Goal: Information Seeking & Learning: Learn about a topic

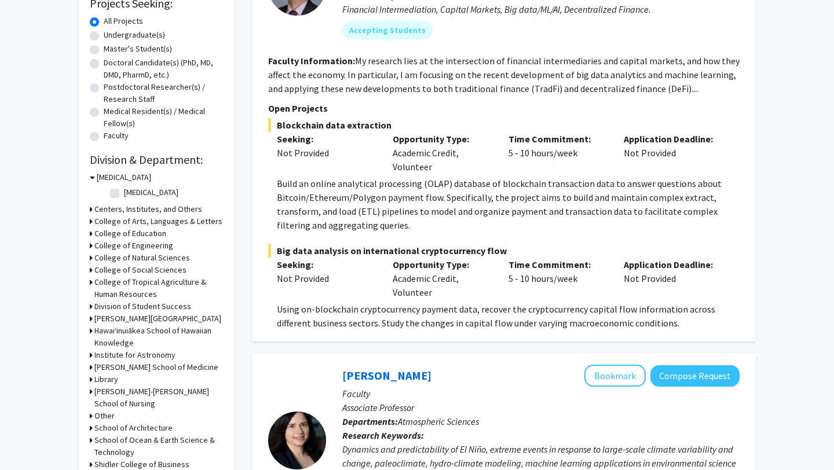
scroll to position [207, 0]
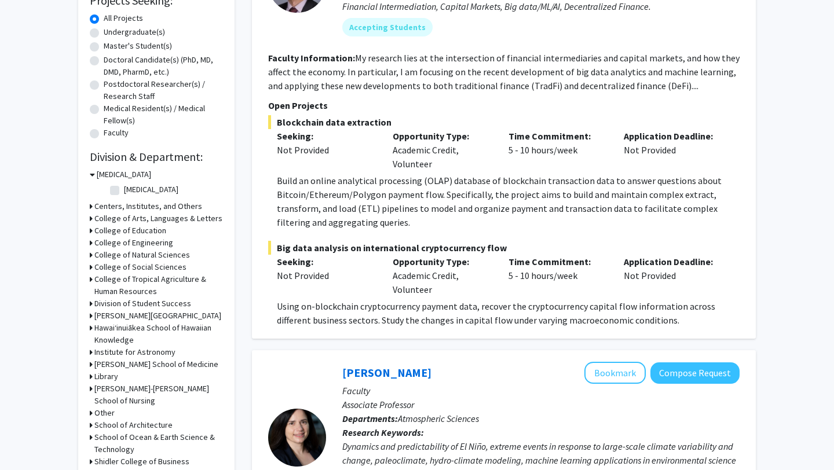
click at [153, 254] on h3 "College of Natural Sciences" at bounding box center [142, 255] width 96 height 12
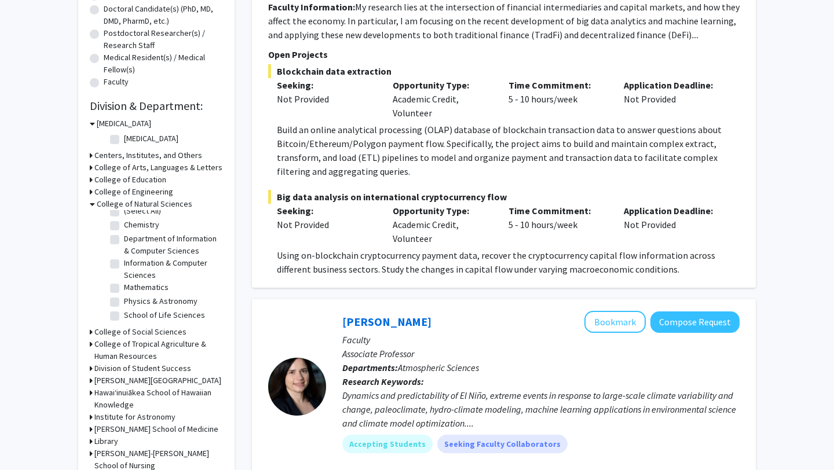
scroll to position [282, 0]
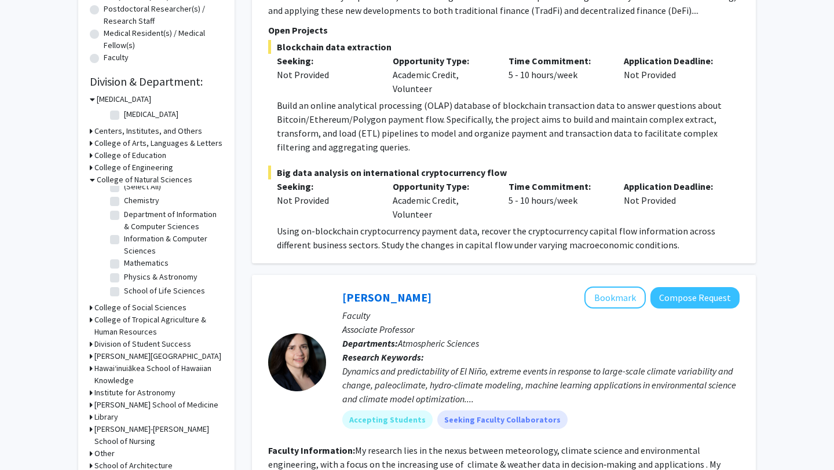
click at [173, 321] on h3 "College of Tropical Agriculture & Human Resources" at bounding box center [158, 326] width 129 height 24
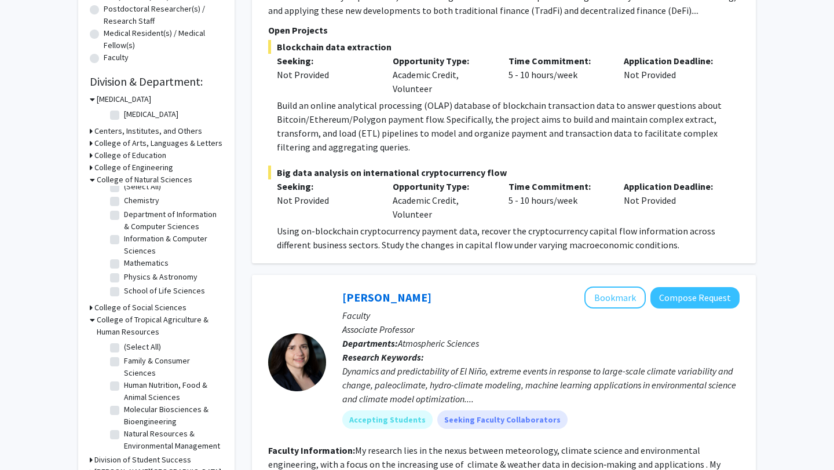
click at [173, 321] on h3 "College of Tropical Agriculture & Human Resources" at bounding box center [160, 326] width 126 height 24
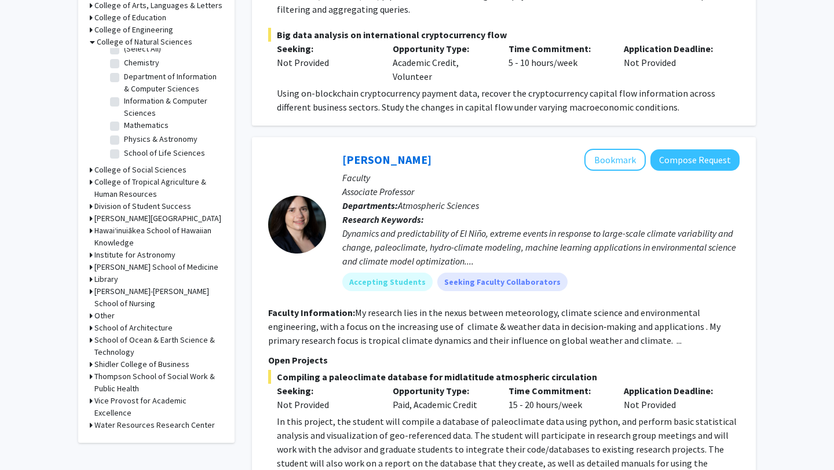
scroll to position [420, 0]
click at [168, 339] on h3 "School of Ocean & Earth Science & Technology" at bounding box center [158, 345] width 129 height 24
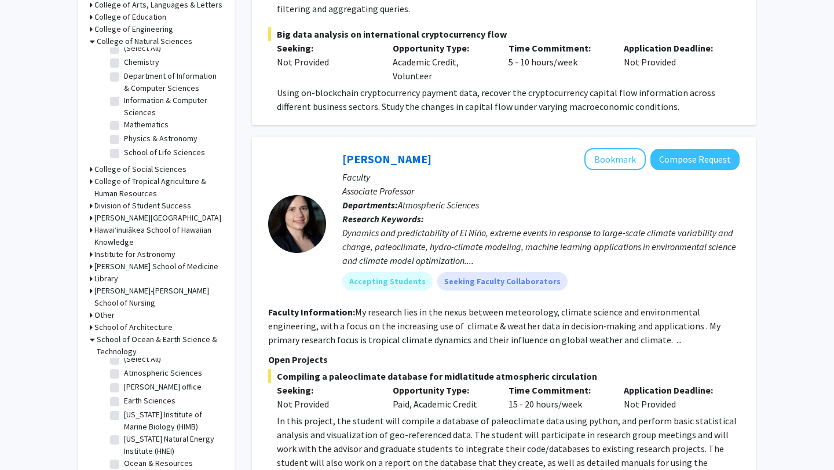
scroll to position [0, 0]
click at [144, 365] on label "(Select All)" at bounding box center [142, 367] width 37 height 12
click at [131, 365] on input "(Select All)" at bounding box center [128, 365] width 8 height 8
checkbox input "true"
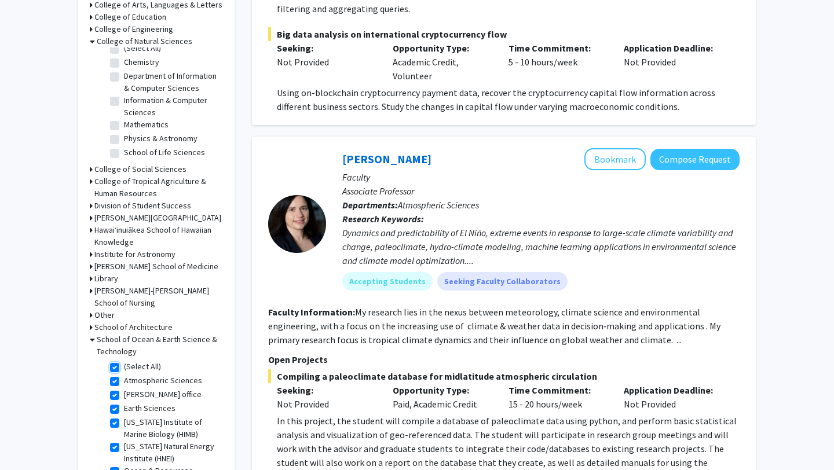
checkbox input "true"
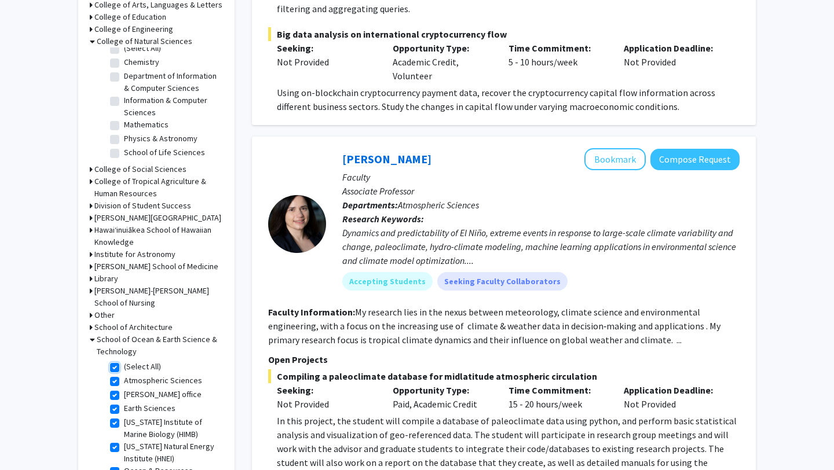
checkbox input "true"
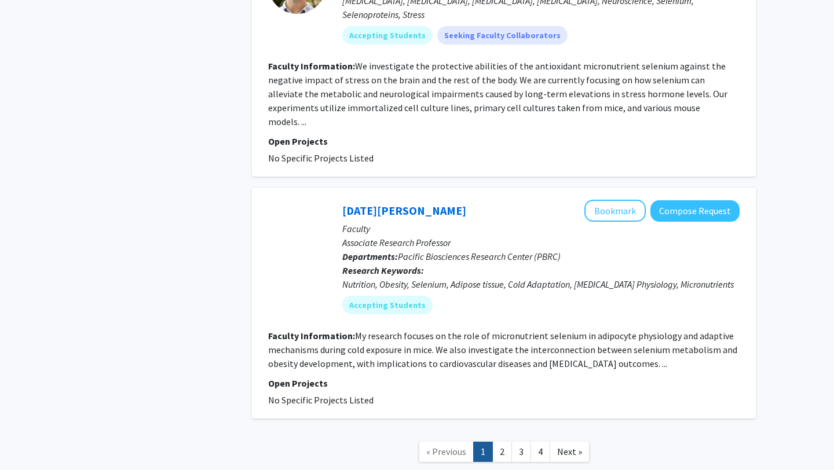
scroll to position [3616, 0]
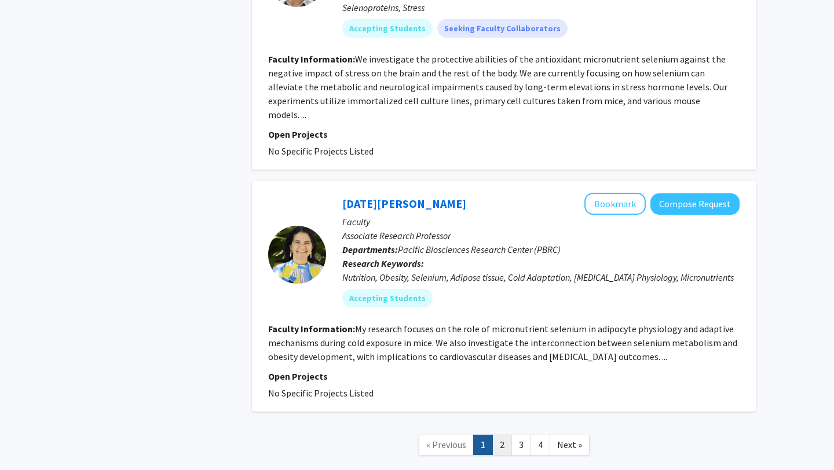
click at [499, 435] on link "2" at bounding box center [502, 445] width 20 height 20
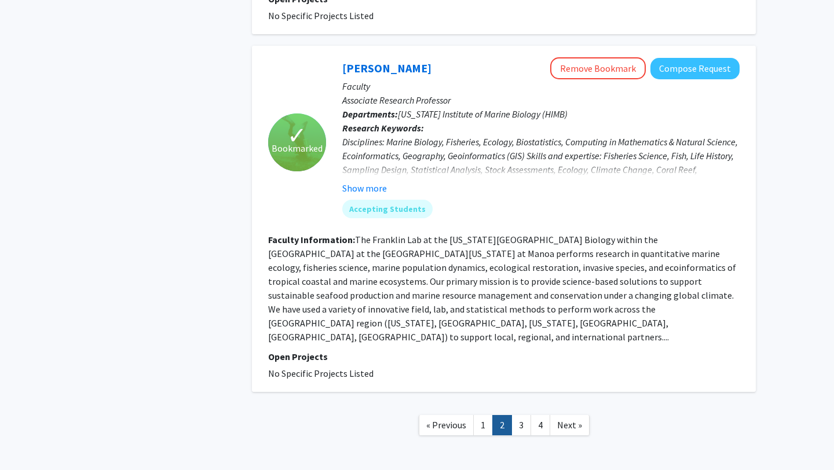
scroll to position [2341, 0]
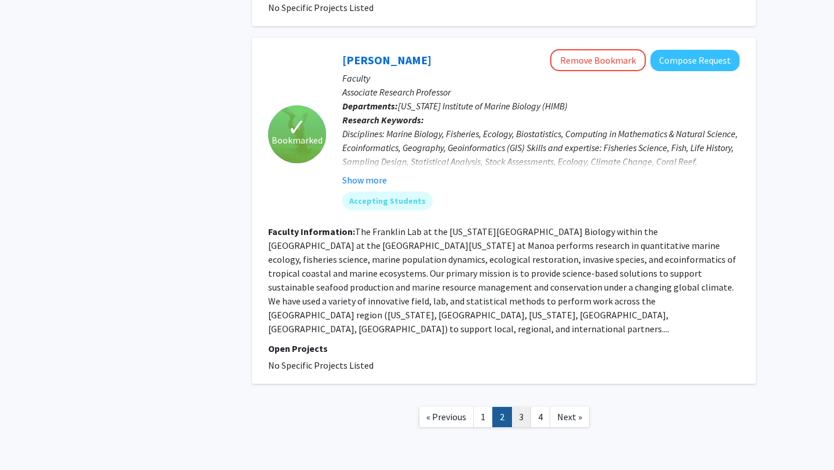
click at [519, 407] on link "3" at bounding box center [521, 417] width 20 height 20
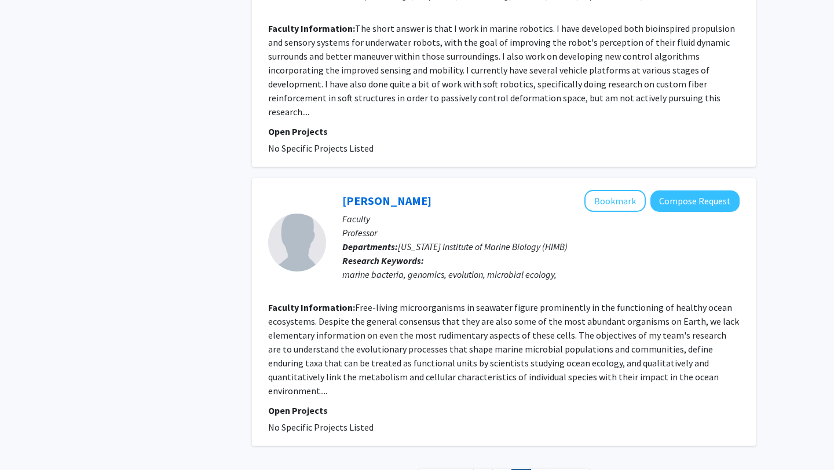
scroll to position [2130, 0]
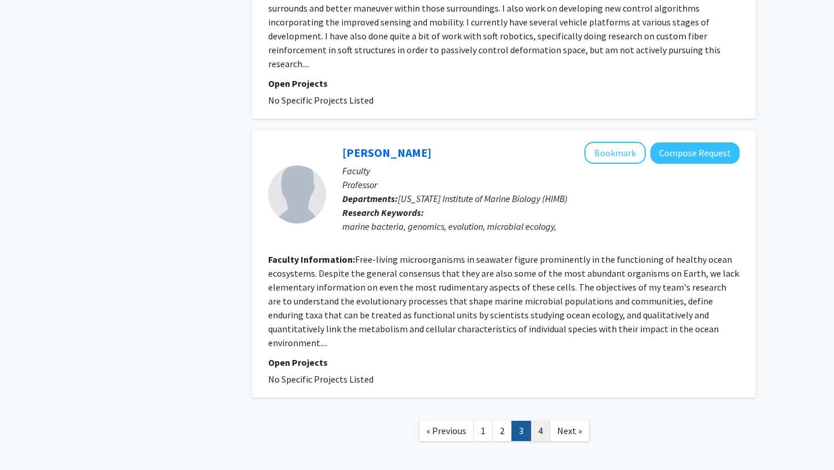
click at [543, 421] on link "4" at bounding box center [540, 431] width 20 height 20
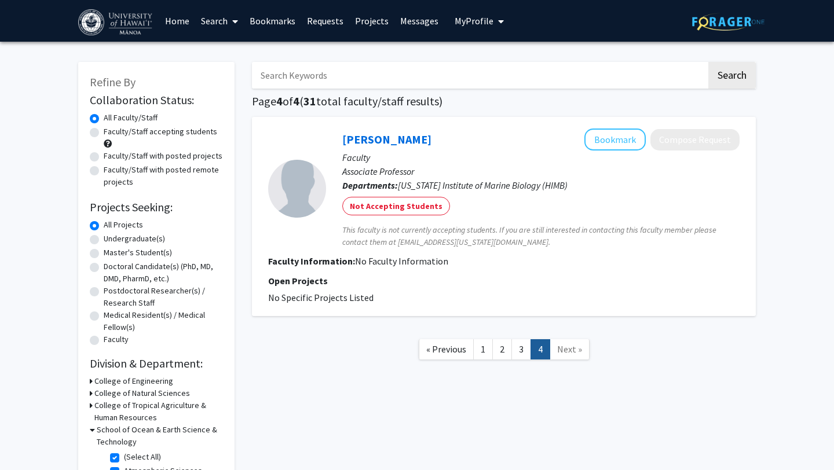
click at [277, 31] on link "Bookmarks" at bounding box center [272, 21] width 57 height 41
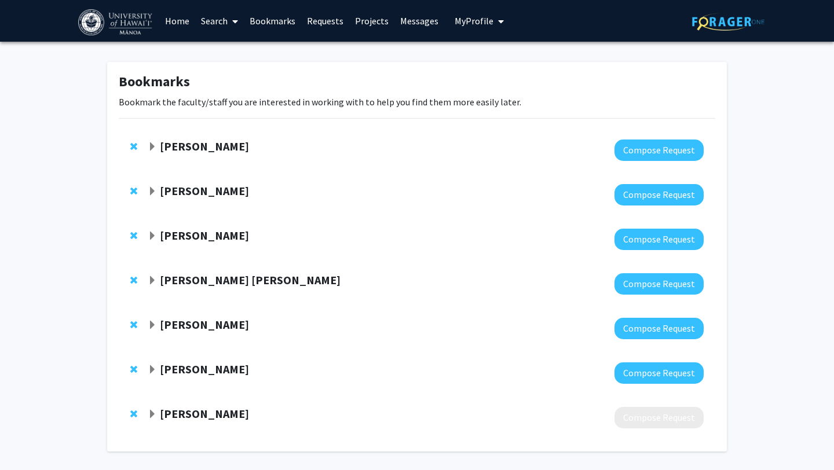
click at [212, 410] on strong "[PERSON_NAME]" at bounding box center [204, 413] width 89 height 14
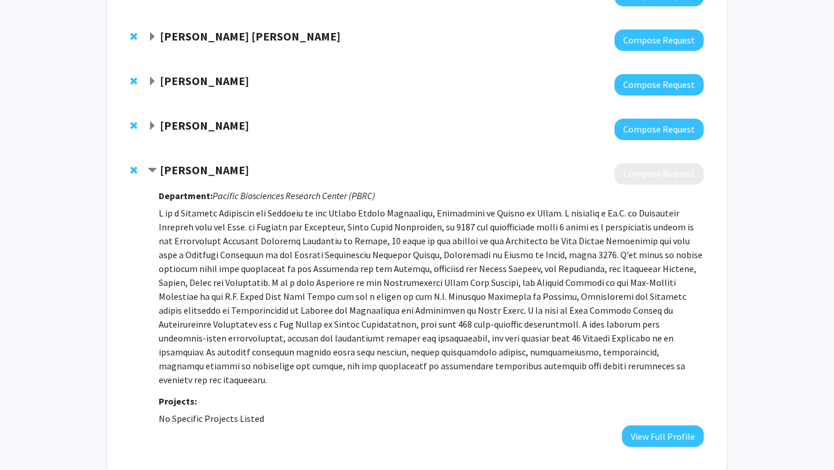
scroll to position [244, 0]
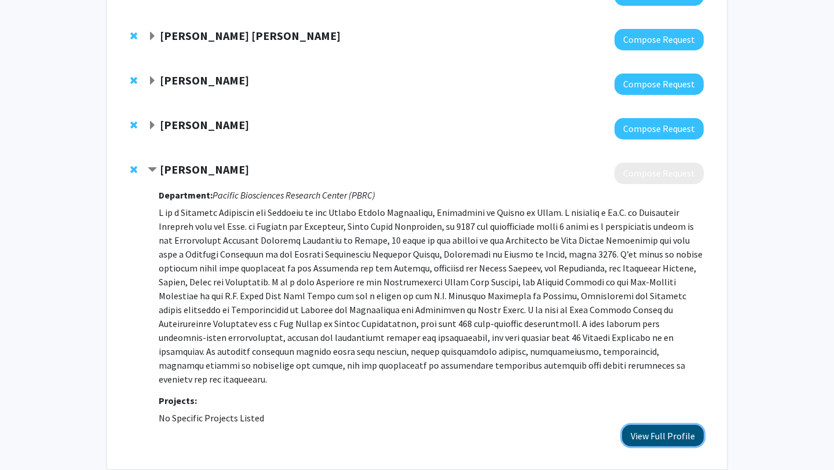
click at [680, 425] on button "View Full Profile" at bounding box center [663, 435] width 82 height 21
click at [132, 168] on span "Remove Robert Richmond from bookmarks" at bounding box center [133, 169] width 7 height 9
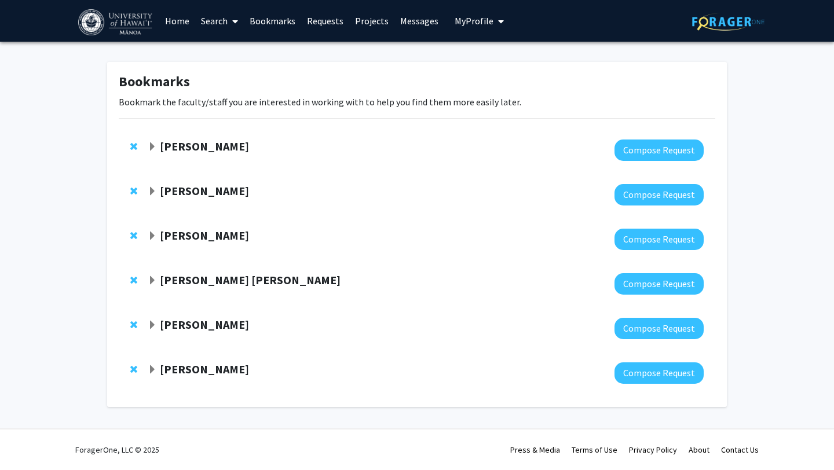
click at [181, 370] on strong "[PERSON_NAME]" at bounding box center [204, 369] width 89 height 14
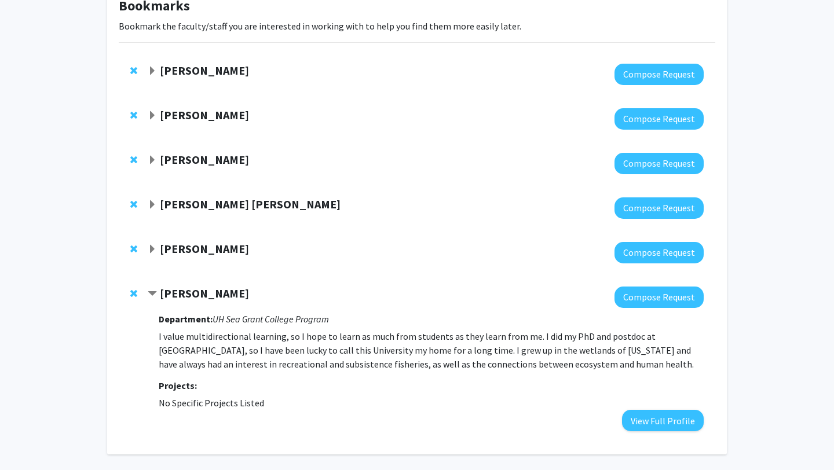
scroll to position [121, 0]
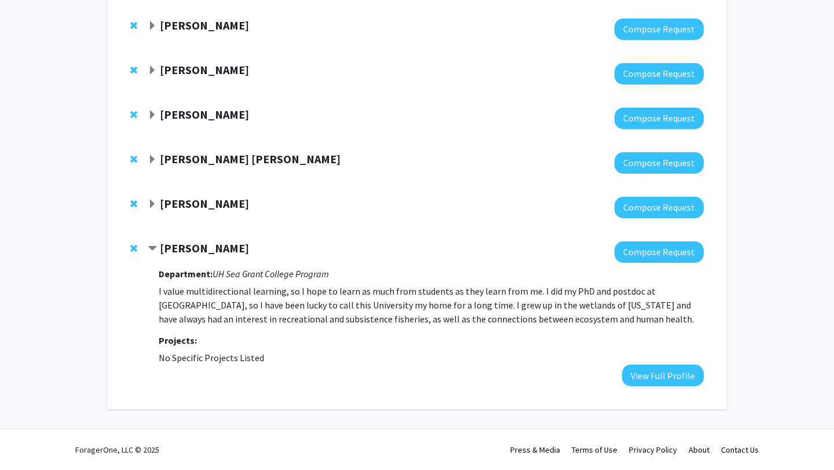
click at [197, 197] on strong "[PERSON_NAME]" at bounding box center [204, 203] width 89 height 14
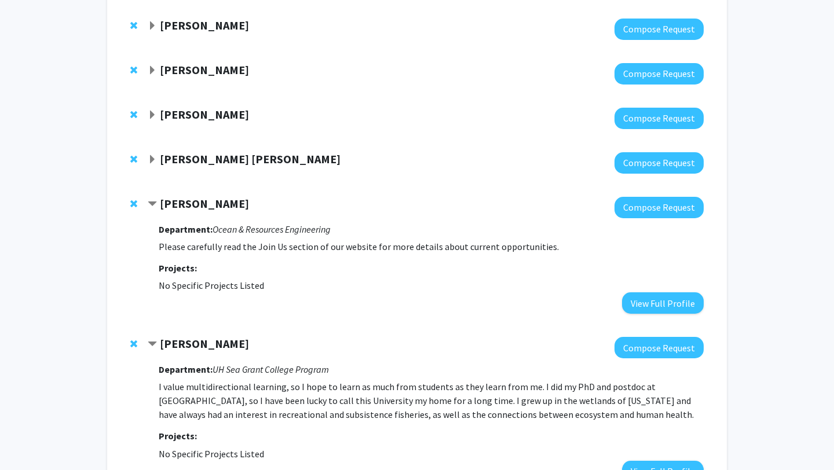
click at [200, 160] on strong "[PERSON_NAME] [PERSON_NAME]" at bounding box center [250, 159] width 181 height 14
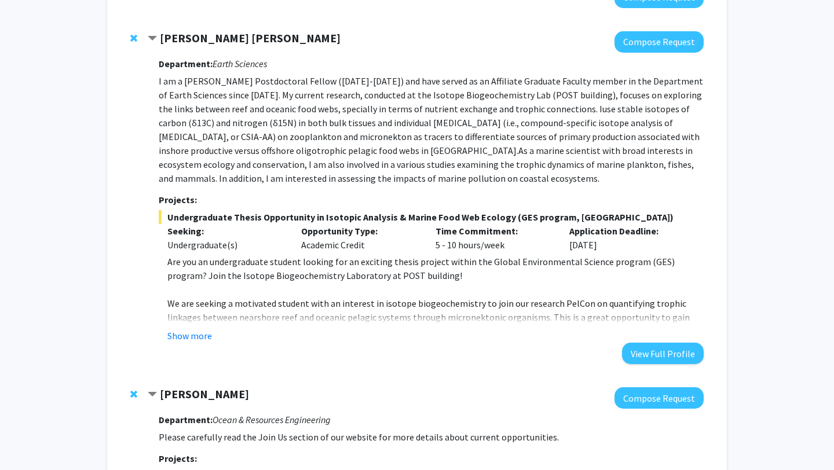
scroll to position [252, 0]
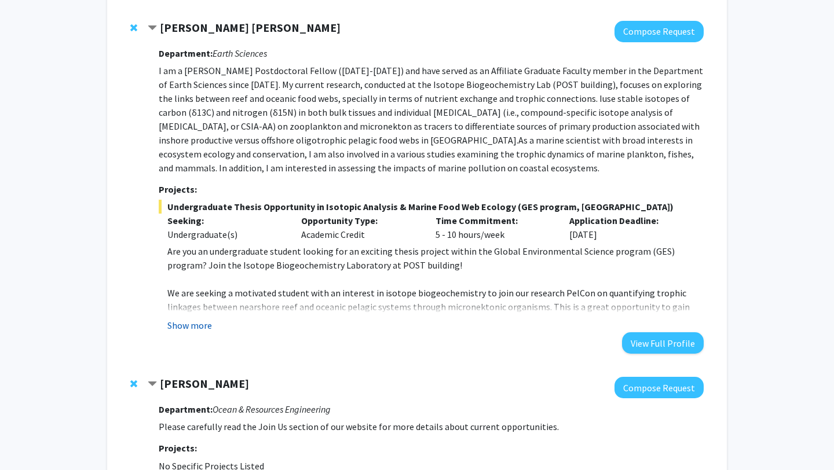
click at [195, 323] on button "Show more" at bounding box center [189, 325] width 45 height 14
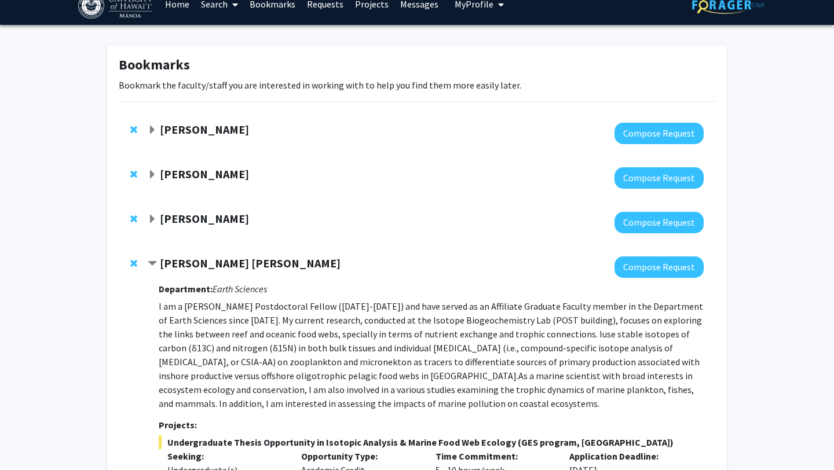
scroll to position [12, 0]
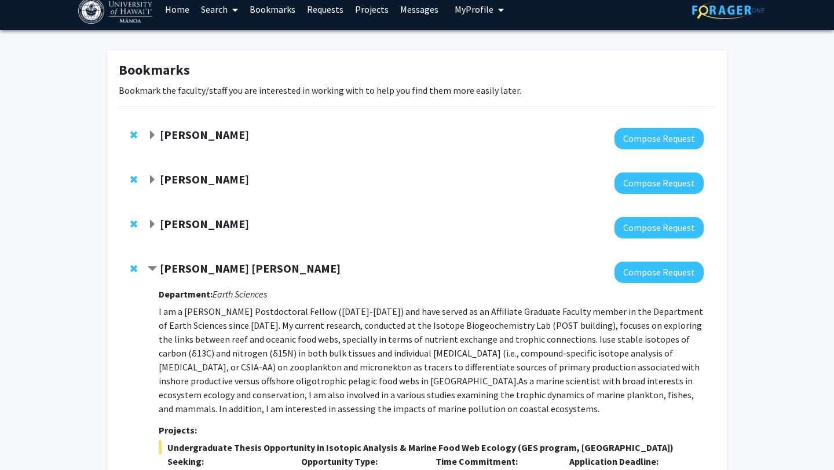
click at [214, 223] on strong "[PERSON_NAME]" at bounding box center [204, 224] width 89 height 14
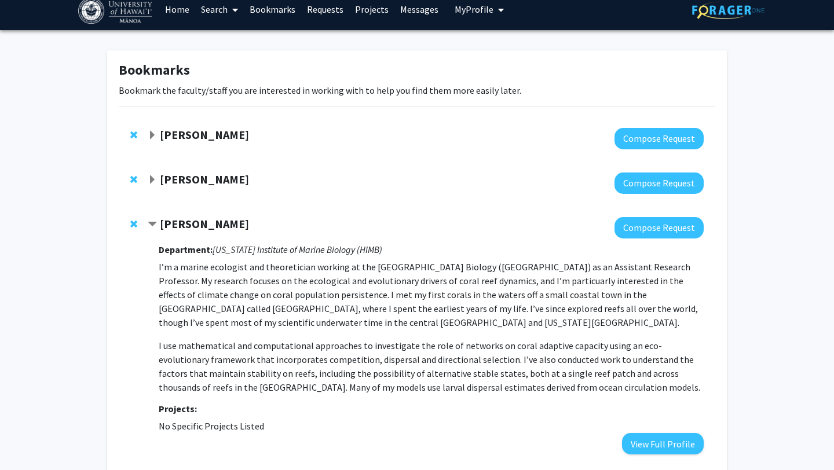
click at [197, 182] on strong "[PERSON_NAME]" at bounding box center [204, 179] width 89 height 14
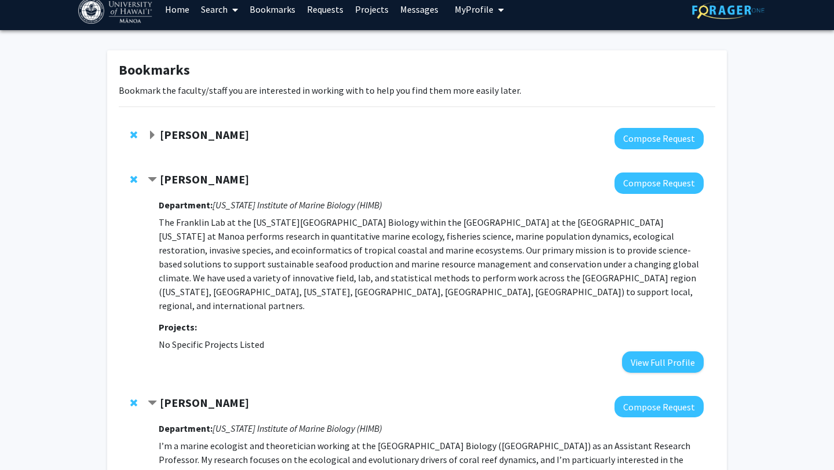
click at [202, 145] on div at bounding box center [426, 138] width 556 height 21
click at [202, 139] on strong "[PERSON_NAME]" at bounding box center [204, 134] width 89 height 14
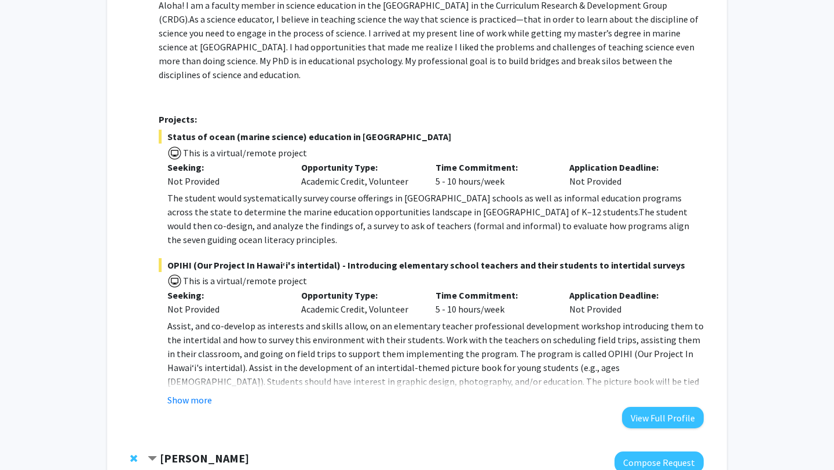
scroll to position [185, 0]
click at [207, 392] on button "Show more" at bounding box center [189, 399] width 45 height 14
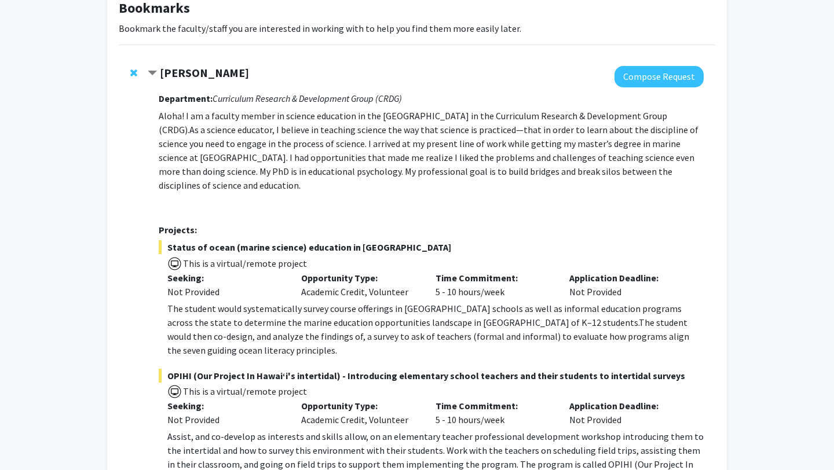
scroll to position [73, 0]
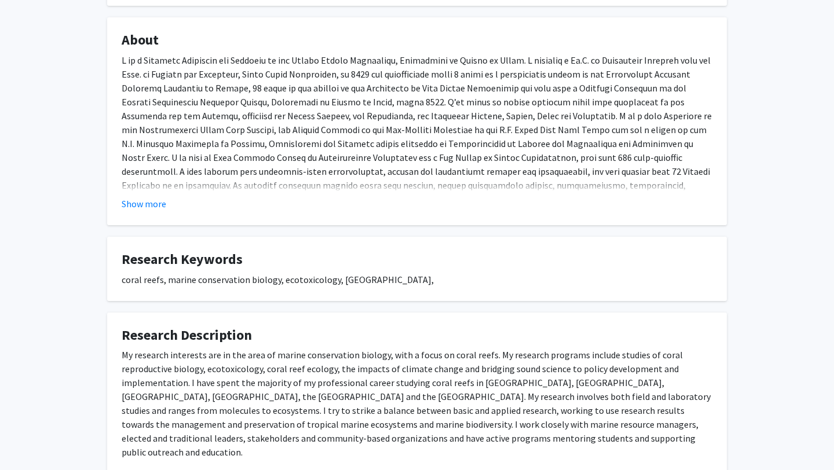
scroll to position [236, 0]
